Goal: Find specific page/section: Find specific page/section

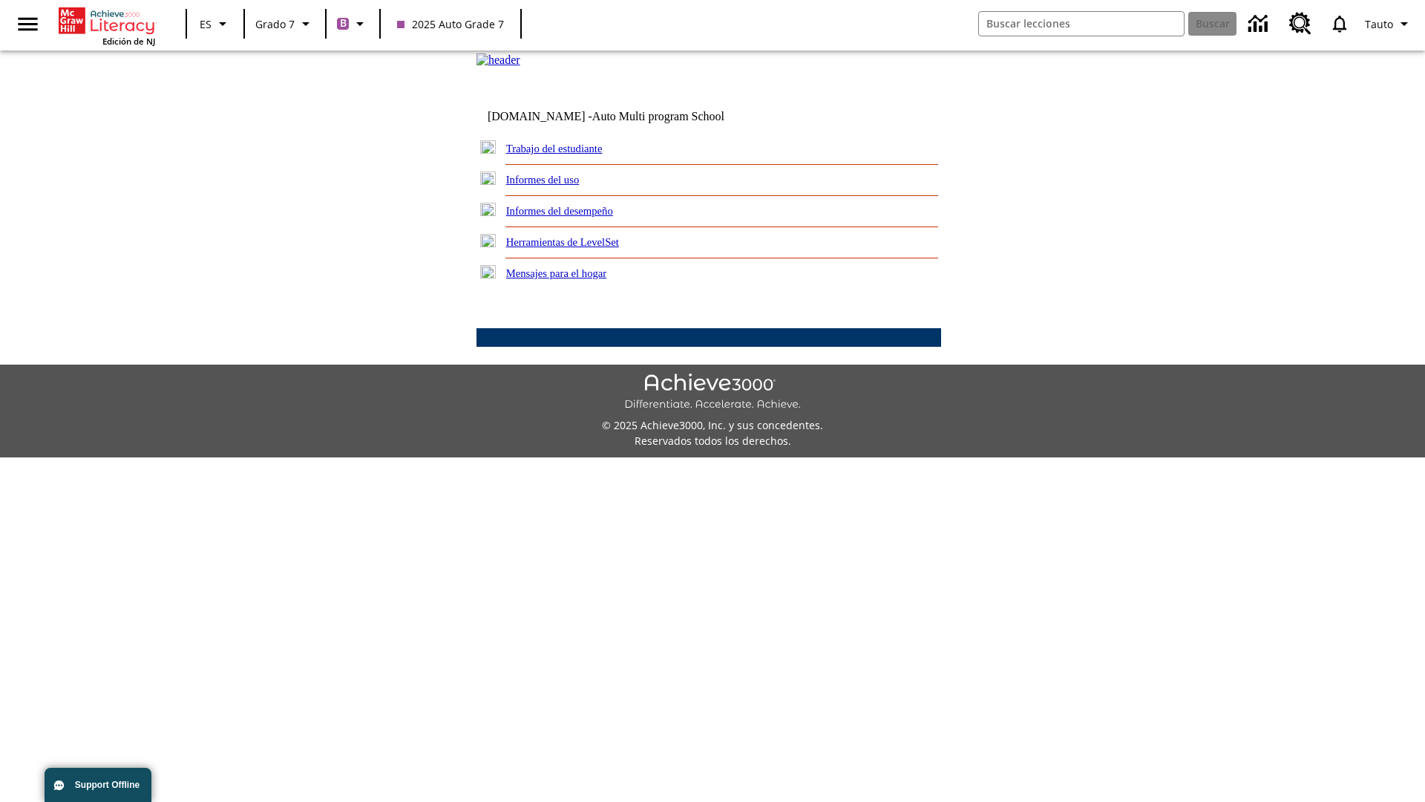
click at [572, 154] on link "Trabajo del estudiante" at bounding box center [554, 149] width 97 height 12
